Goal: Information Seeking & Learning: Learn about a topic

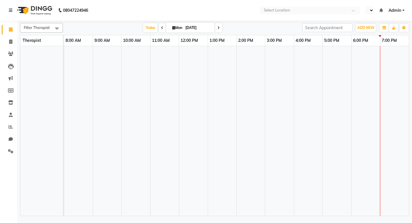
select select "en"
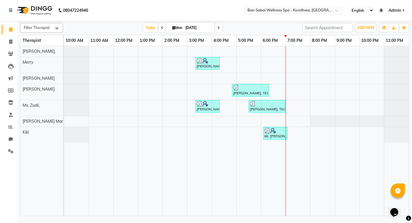
click at [327, 9] on input "text" at bounding box center [287, 11] width 83 height 6
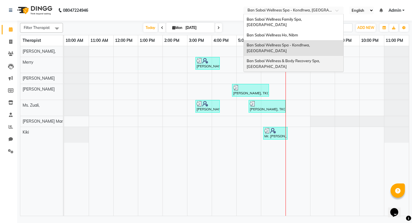
click at [308, 58] on span "Ban Sabai Wellness & Body Recovery Spa, [GEOGRAPHIC_DATA]" at bounding box center [284, 63] width 74 height 10
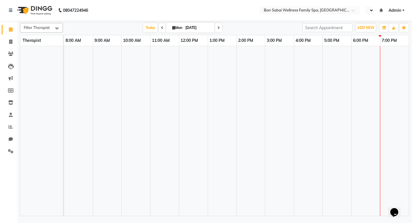
select select "en"
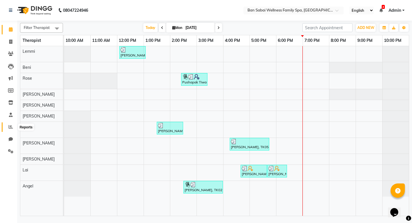
click at [11, 127] on icon at bounding box center [11, 126] width 4 height 4
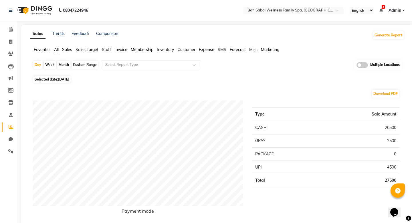
click at [66, 66] on div "Month" at bounding box center [63, 65] width 13 height 8
select select "9"
select select "2025"
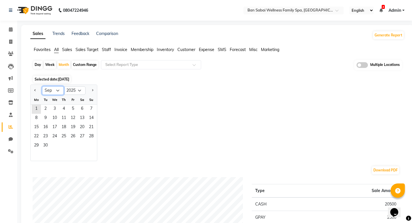
click at [59, 92] on select "Jan Feb Mar Apr May Jun [DATE] Aug Sep Oct Nov Dec" at bounding box center [53, 90] width 22 height 9
select select "8"
click at [42, 86] on select "Jan Feb Mar Apr May Jun [DATE] Aug Sep Oct Nov Dec" at bounding box center [53, 90] width 22 height 9
click at [72, 108] on span "1" at bounding box center [72, 108] width 9 height 9
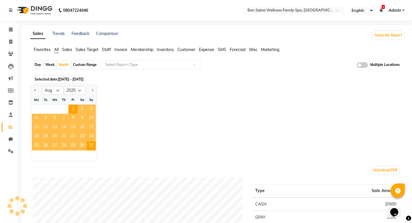
click at [136, 130] on div "Jan Feb Mar Apr May Jun [DATE] Aug Sep Oct Nov [DATE] 2016 2017 2018 2019 2020 …" at bounding box center [217, 122] width 374 height 76
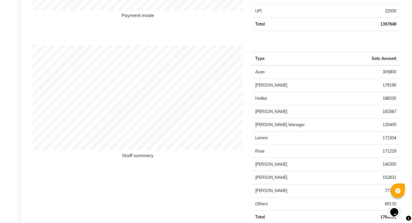
scroll to position [196, 0]
drag, startPoint x: 381, startPoint y: 123, endPoint x: 398, endPoint y: 123, distance: 16.3
click at [398, 123] on td "125400" at bounding box center [373, 124] width 53 height 13
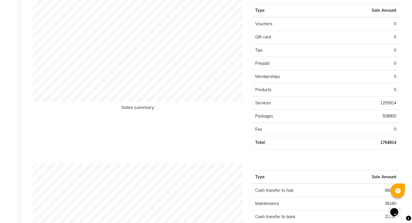
scroll to position [0, 0]
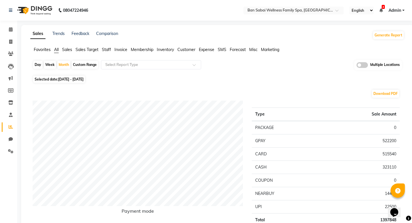
click at [364, 65] on span at bounding box center [361, 65] width 11 height 6
click at [356, 66] on input "checkbox" at bounding box center [356, 66] width 0 height 0
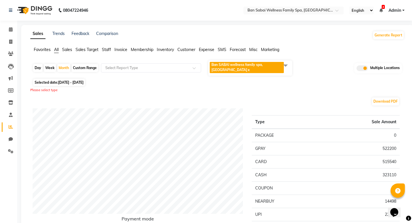
click at [279, 66] on span "Ban SABAI wellness family spa, [GEOGRAPHIC_DATA] x" at bounding box center [247, 67] width 74 height 11
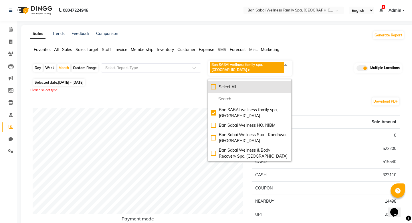
click at [213, 88] on div "Select All" at bounding box center [250, 87] width 78 height 6
checkbox input "true"
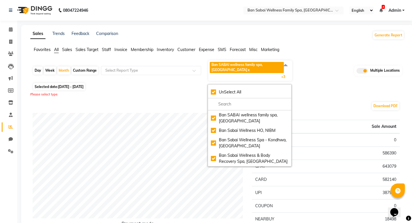
click at [326, 88] on div "Selected date: [DATE] - [DATE]" at bounding box center [219, 87] width 372 height 6
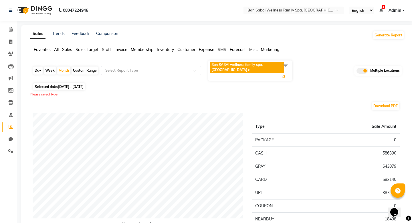
click at [149, 94] on div "Please select type" at bounding box center [217, 94] width 374 height 5
click at [383, 10] on icon at bounding box center [380, 10] width 3 height 4
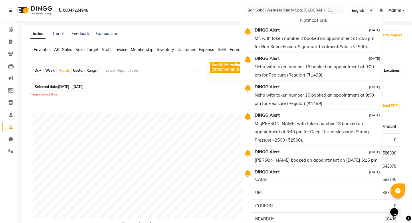
click at [383, 10] on icon at bounding box center [380, 10] width 3 height 4
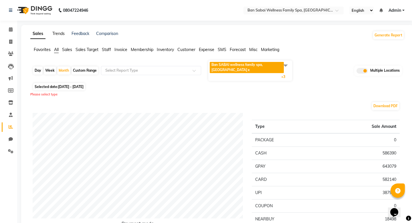
click at [56, 36] on link "Trends" at bounding box center [58, 33] width 12 height 5
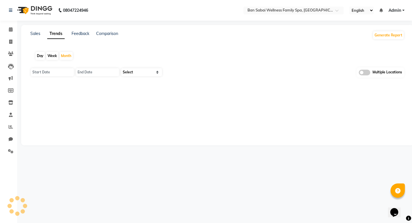
type input "[DATE]"
select select "by_client"
click at [85, 36] on link "Feedback" at bounding box center [81, 33] width 18 height 5
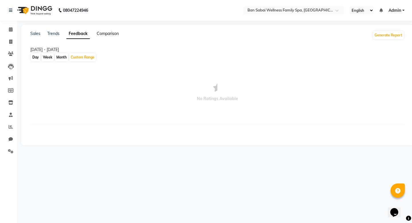
click at [115, 34] on link "Comparison" at bounding box center [108, 33] width 22 height 5
select select "single_date"
select select "single_date_dash"
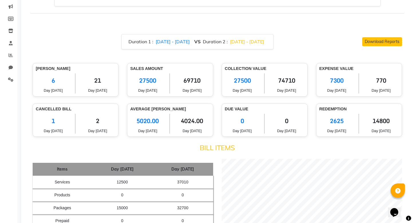
scroll to position [74, 0]
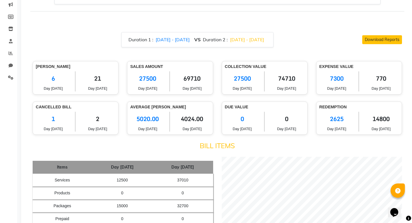
click at [161, 141] on h4 "Bill Items" at bounding box center [217, 145] width 369 height 8
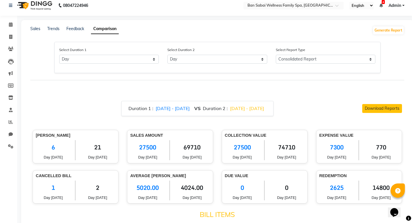
scroll to position [0, 0]
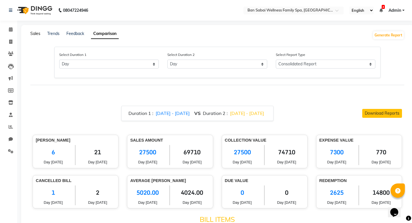
click at [33, 35] on link "Sales" at bounding box center [35, 33] width 10 height 5
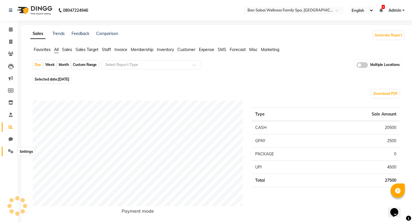
click at [11, 152] on icon at bounding box center [10, 151] width 5 height 4
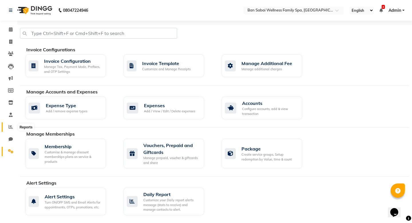
click at [11, 128] on icon at bounding box center [11, 126] width 4 height 4
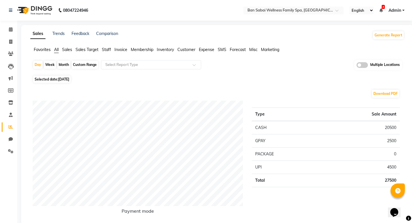
click at [91, 51] on span "Sales Target" at bounding box center [87, 49] width 23 height 5
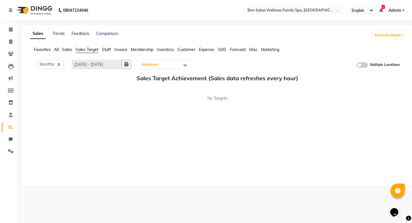
click at [166, 64] on span "Employee" at bounding box center [166, 64] width 51 height 8
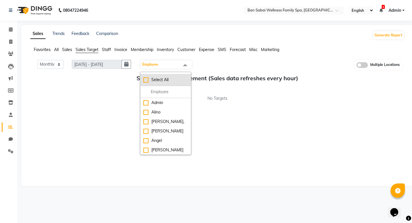
click at [147, 80] on div "Select All" at bounding box center [165, 80] width 45 height 6
checkbox input "true"
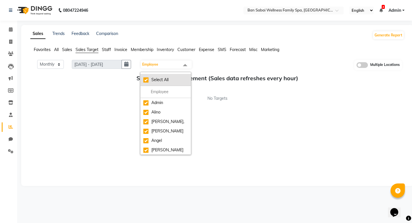
checkbox input "true"
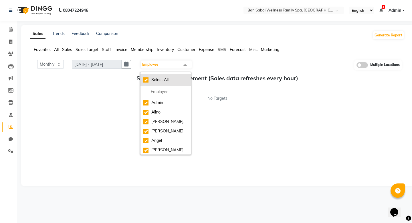
checkbox input "true"
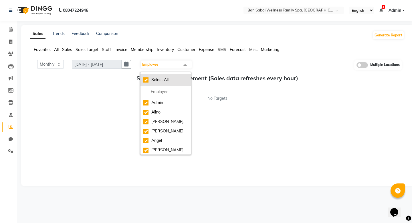
checkbox input "true"
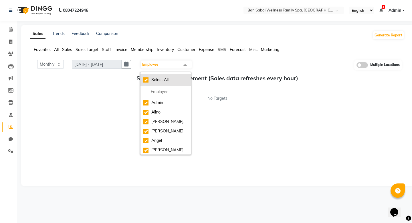
checkbox input "true"
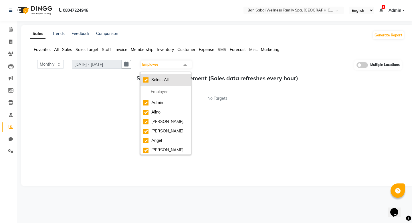
checkbox input "true"
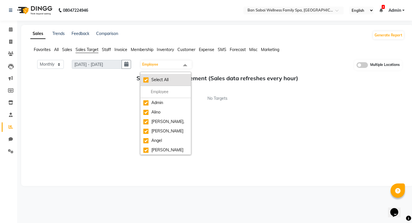
checkbox input "true"
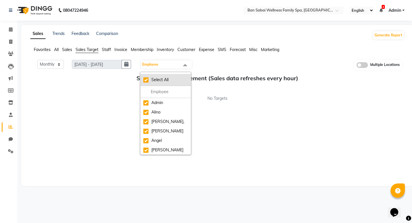
checkbox input "true"
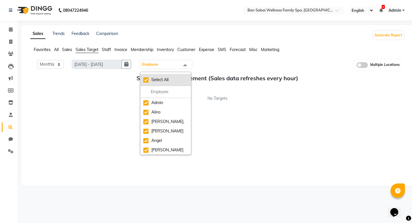
checkbox input "true"
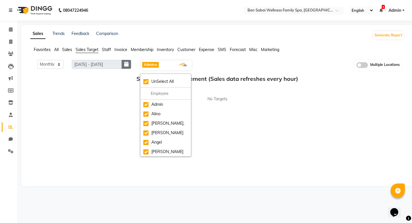
click at [126, 64] on icon "button" at bounding box center [126, 64] width 4 height 0
select select "9"
select select "2025"
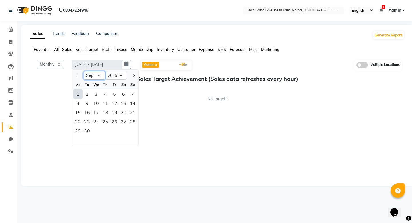
click at [97, 75] on select "Jan Feb Mar Apr May Jun [DATE] Aug Sep Oct Nov Dec" at bounding box center [95, 75] width 22 height 9
select select "8"
click at [84, 71] on select "Jan Feb Mar Apr May Jun [DATE] Aug Sep Oct Nov Dec" at bounding box center [95, 75] width 22 height 9
click at [112, 92] on div "1" at bounding box center [114, 93] width 9 height 9
type input "[DATE] - [DATE]"
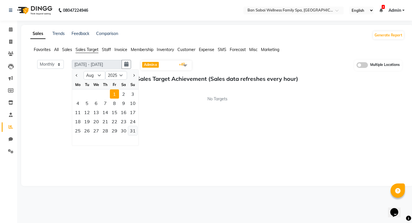
click at [132, 130] on div "31" at bounding box center [132, 130] width 9 height 9
click at [116, 94] on div "1" at bounding box center [114, 93] width 9 height 9
click at [163, 109] on div "Monthly Weekly [DATE] - [DATE] [DATE] Jan Feb Mar Apr May Jun [DATE] Aug Sep Oc…" at bounding box center [217, 120] width 374 height 120
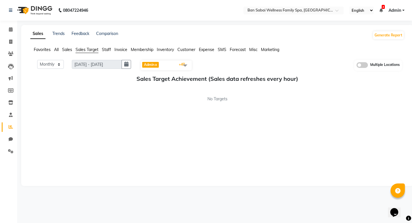
click at [109, 50] on span "Staff" at bounding box center [106, 49] width 9 height 5
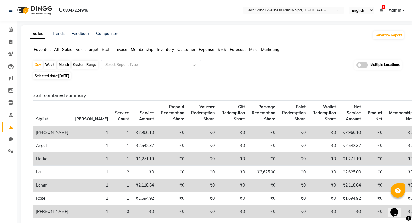
click at [123, 50] on span "Invoice" at bounding box center [120, 49] width 13 height 5
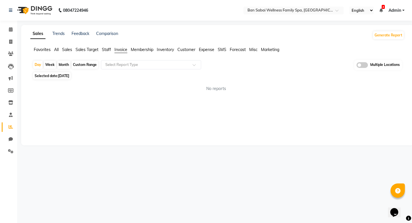
click at [143, 51] on span "Membership" at bounding box center [142, 49] width 23 height 5
click at [271, 50] on span "Marketing" at bounding box center [270, 49] width 18 height 5
